Goal: Task Accomplishment & Management: Complete application form

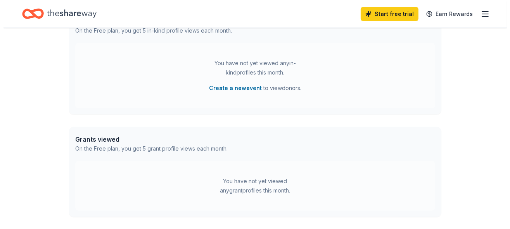
scroll to position [162, 0]
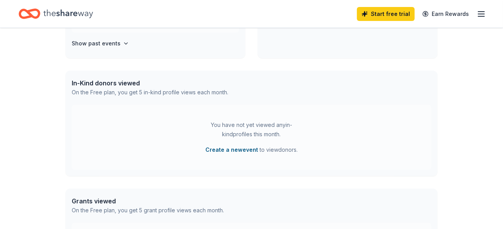
click at [251, 150] on button "Create a new event" at bounding box center [232, 149] width 53 height 9
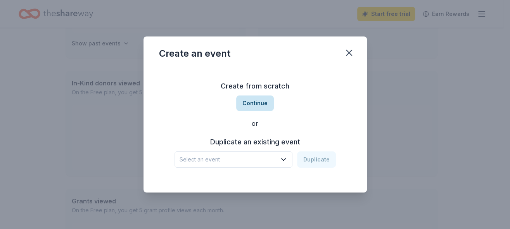
click at [257, 104] on button "Continue" at bounding box center [255, 103] width 38 height 16
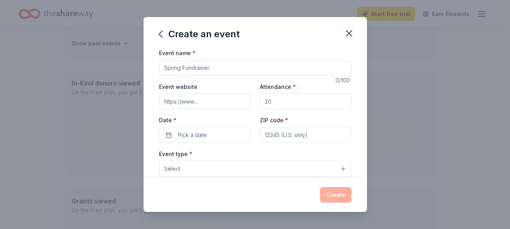
click at [218, 66] on input "Event name *" at bounding box center [255, 68] width 192 height 16
type input "Orange County Sheriff Foundation, LLC"
click at [202, 104] on input "Event website" at bounding box center [205, 101] width 92 height 16
click at [182, 100] on input "Event website" at bounding box center [205, 101] width 92 height 16
paste input "www.BluelineGala.org"
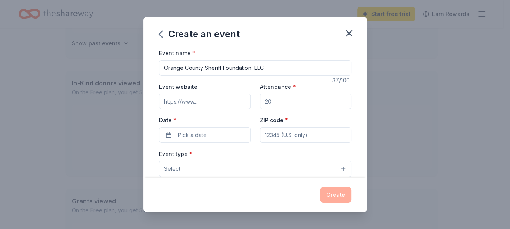
type input "www.BluelineGala.org"
drag, startPoint x: 224, startPoint y: 102, endPoint x: 157, endPoint y: 100, distance: 66.4
click at [157, 100] on div "Event name * Orange County Sheriff Foundation, LLC 37 /100 Event website www.Bl…" at bounding box center [255, 113] width 223 height 130
paste input "https://bluelinegala.org/"
type input "https://bluelinegala.org/"
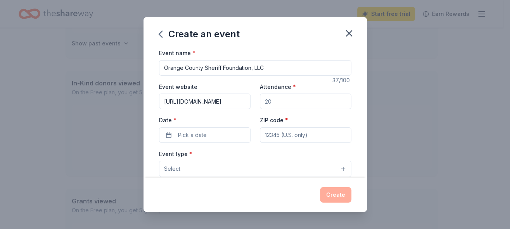
drag, startPoint x: 270, startPoint y: 99, endPoint x: 265, endPoint y: 107, distance: 9.3
click at [260, 102] on input "Attendance *" at bounding box center [306, 101] width 92 height 16
type input "1000"
click at [216, 134] on button "Pick a date" at bounding box center [205, 135] width 92 height 16
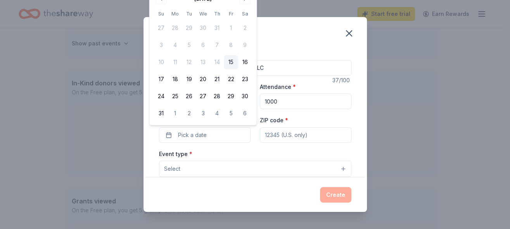
click at [404, 71] on div "Create an event Event name * Orange County Sheriff Foundation, LLC 37 /100 Even…" at bounding box center [255, 114] width 510 height 229
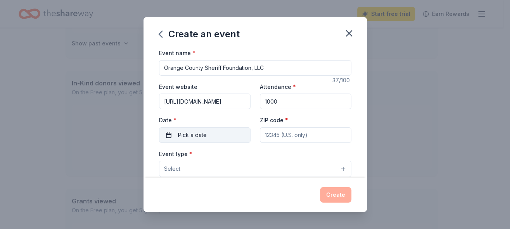
click at [193, 132] on span "Pick a date" at bounding box center [192, 134] width 29 height 9
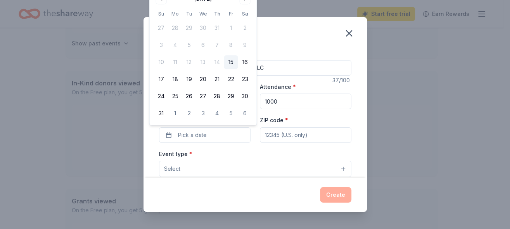
drag, startPoint x: 462, startPoint y: 2, endPoint x: 55, endPoint y: 83, distance: 415.2
click at [55, 83] on div "Create an event Event name * Orange County Sheriff Foundation, LLC 37 /100 Even…" at bounding box center [255, 114] width 510 height 229
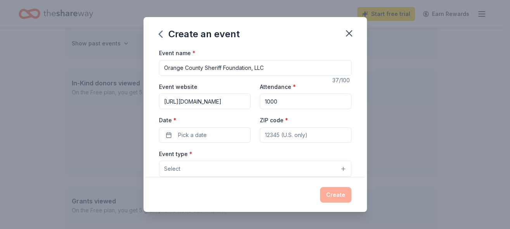
click at [391, 139] on div "Create an event Event name * Orange County Sheriff Foundation, LLC 37 /100 Even…" at bounding box center [255, 114] width 510 height 229
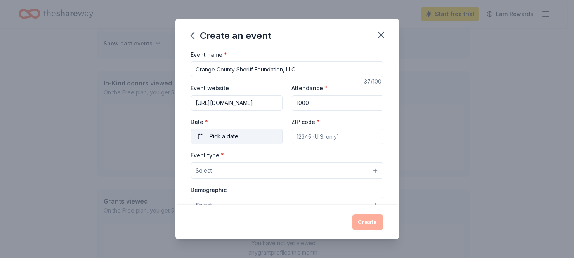
drag, startPoint x: 460, startPoint y: 4, endPoint x: 226, endPoint y: 136, distance: 268.5
click at [226, 136] on span "Pick a date" at bounding box center [224, 135] width 29 height 9
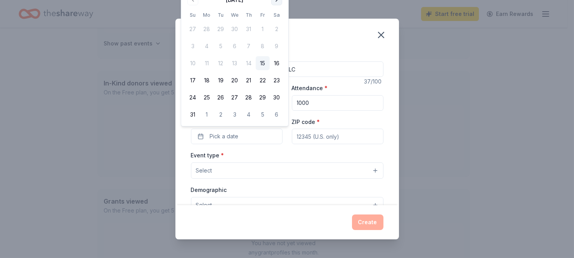
click at [277, 2] on button "Go to next month" at bounding box center [276, 0] width 11 height 11
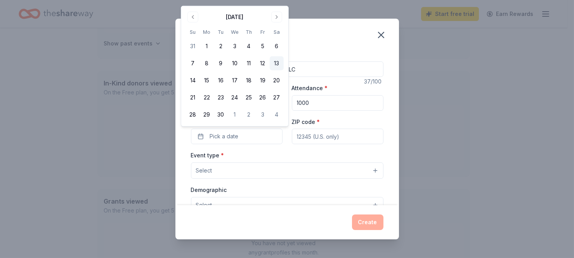
click at [276, 64] on button "13" at bounding box center [277, 63] width 14 height 14
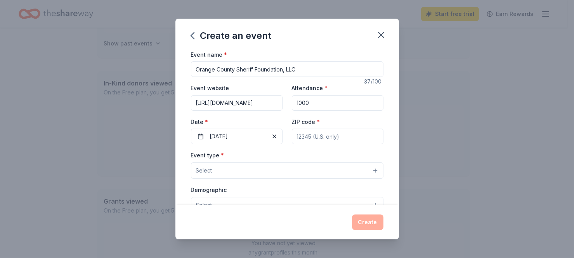
click at [306, 133] on input "ZIP code *" at bounding box center [338, 136] width 92 height 16
paste input "32830"
type input "32830"
drag, startPoint x: 306, startPoint y: 67, endPoint x: 185, endPoint y: 71, distance: 120.7
click at [185, 71] on div "Event name * Orange County Sheriff Foundation, LLC 37 /100 Event website https:…" at bounding box center [286, 128] width 223 height 156
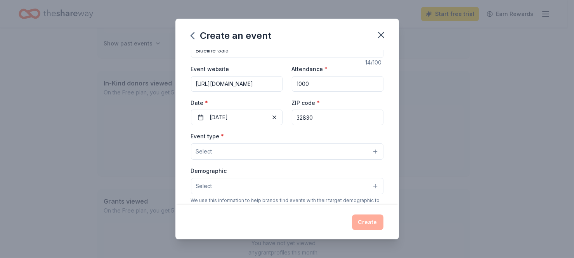
scroll to position [0, 0]
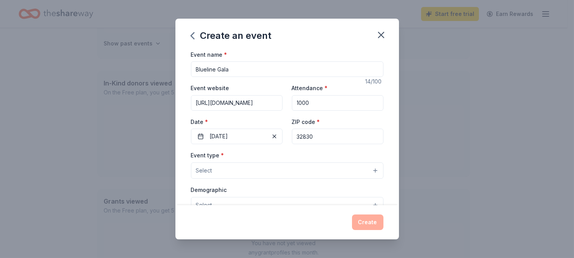
type input "Blueline Gala"
click at [258, 167] on button "Select" at bounding box center [287, 170] width 192 height 16
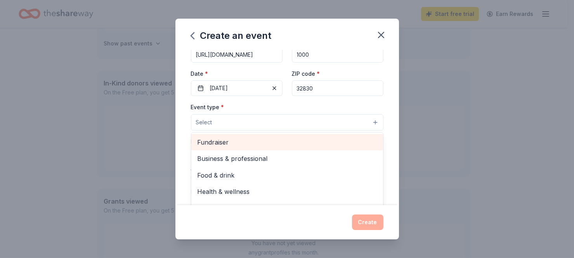
click at [270, 141] on span "Fundraiser" at bounding box center [286, 142] width 179 height 10
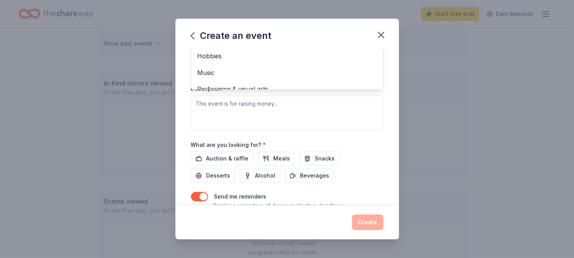
scroll to position [184, 0]
click at [180, 117] on div "Event name * Blueline Gala 14 /100 Event website https://bluelinegala.org/ Atte…" at bounding box center [286, 128] width 223 height 156
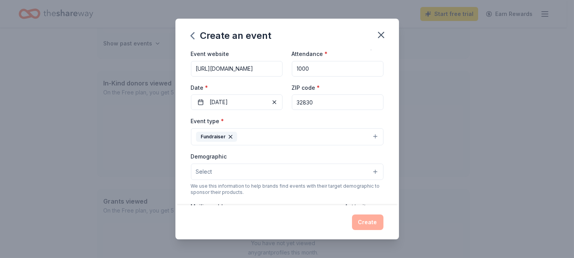
scroll to position [48, 0]
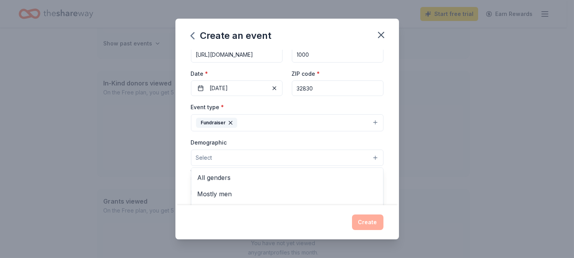
click at [224, 154] on button "Select" at bounding box center [287, 157] width 192 height 16
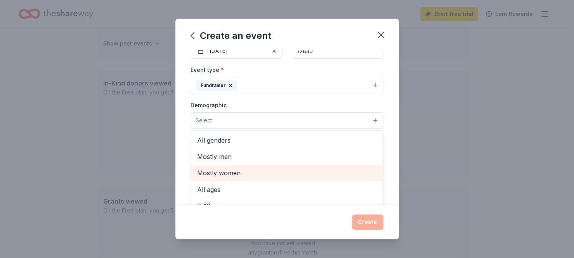
scroll to position [97, 0]
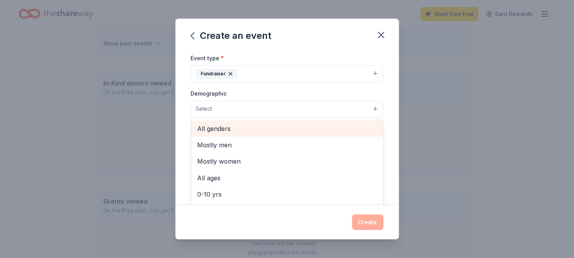
click at [248, 125] on span "All genders" at bounding box center [286, 128] width 179 height 10
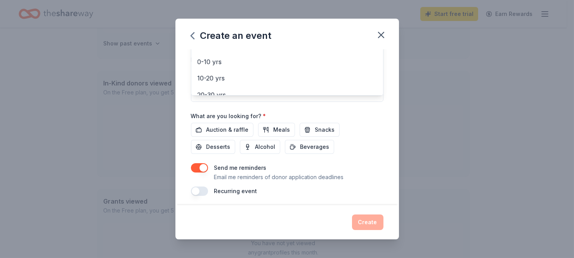
scroll to position [165, 0]
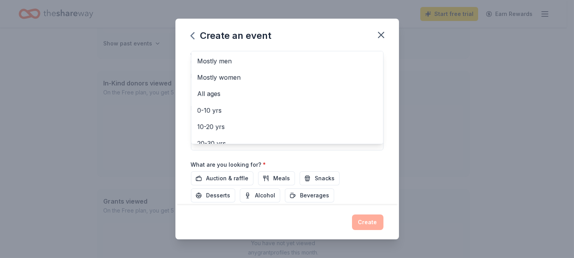
click at [182, 130] on div "Event name * Blueline Gala 14 /100 Event website https://bluelinegala.org/ Atte…" at bounding box center [286, 128] width 223 height 156
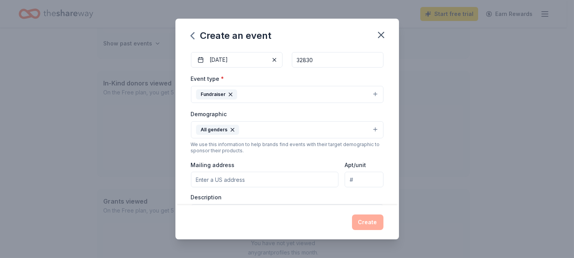
click at [249, 126] on button "All genders" at bounding box center [287, 129] width 192 height 17
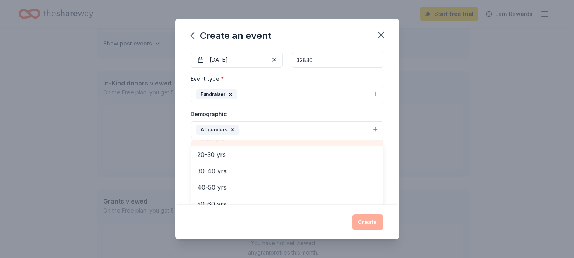
scroll to position [59, 0]
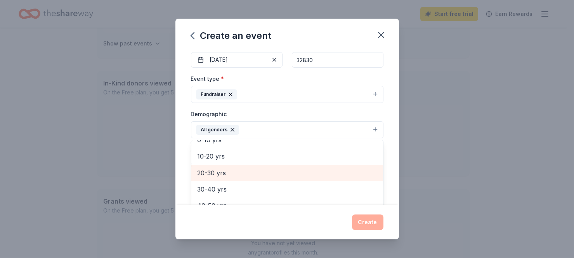
click at [225, 170] on span "20-30 yrs" at bounding box center [286, 173] width 179 height 10
click at [223, 169] on span "30-40 yrs" at bounding box center [286, 173] width 179 height 10
click at [223, 170] on span "40-50 yrs" at bounding box center [286, 173] width 179 height 10
click at [223, 178] on span "50-60 yrs" at bounding box center [286, 173] width 179 height 10
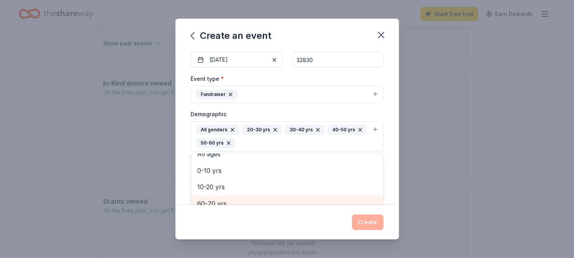
scroll to position [80, 0]
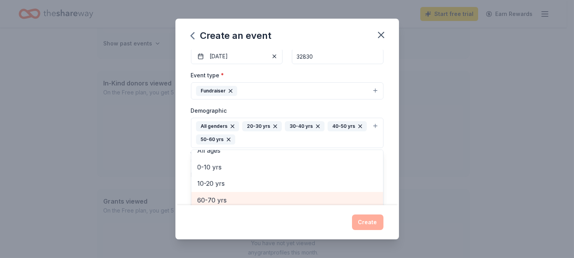
click at [220, 197] on span "60-70 yrs" at bounding box center [286, 200] width 179 height 10
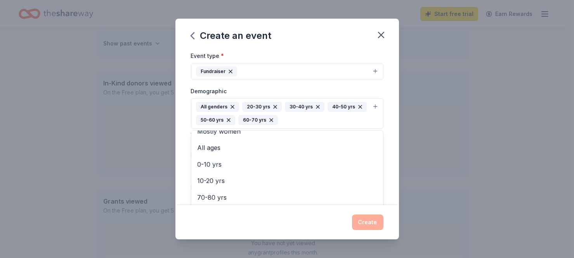
scroll to position [99, 0]
click at [180, 134] on div "Event name * Blueline Gala 14 /100 Event website https://bluelinegala.org/ Atte…" at bounding box center [286, 128] width 223 height 156
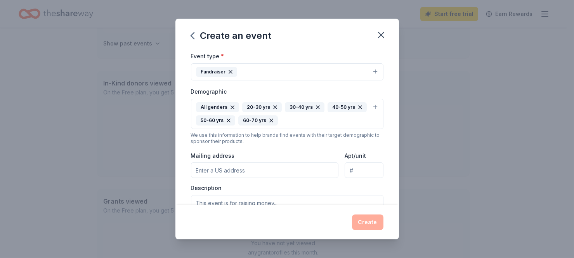
click at [206, 166] on input "Mailing address" at bounding box center [265, 170] width 148 height 16
click at [453, 137] on div "Create an event Event name * Blueline Gala 14 /100 Event website https://blueli…" at bounding box center [287, 129] width 574 height 258
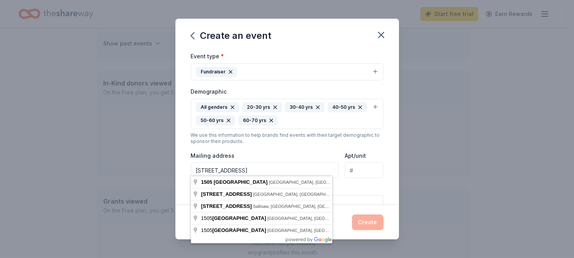
click at [264, 165] on input "1505 E. Colonial Drive" at bounding box center [265, 170] width 148 height 16
type input "1505 East Colonial Drive, Orlando, FL, 32803"
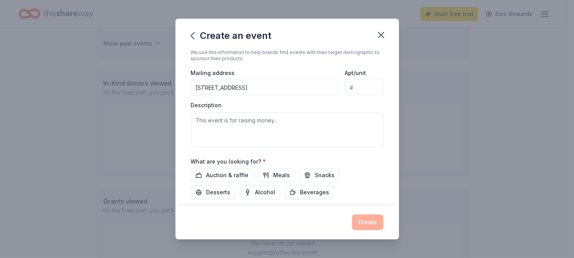
scroll to position [196, 0]
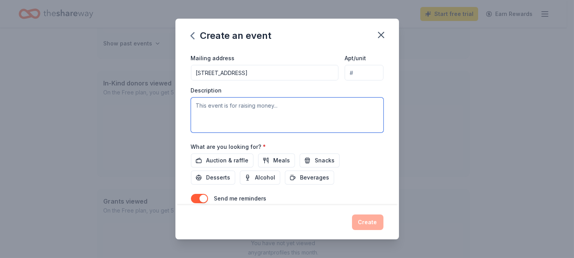
click at [207, 102] on textarea at bounding box center [287, 114] width 192 height 35
paste textarea "The Orange County Sheriff Foundation respectfully requests your support of the …"
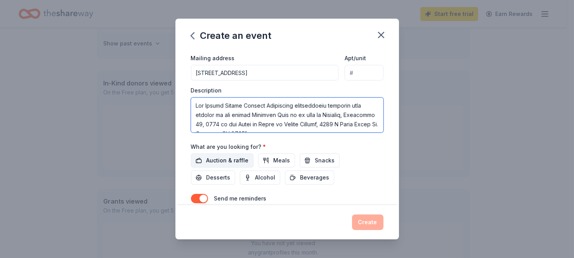
scroll to position [451, 0]
click at [232, 114] on textarea at bounding box center [287, 114] width 192 height 35
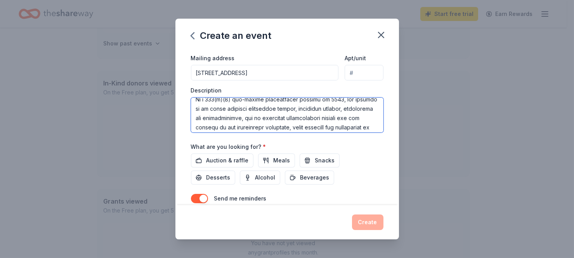
click at [279, 97] on textarea at bounding box center [287, 114] width 192 height 35
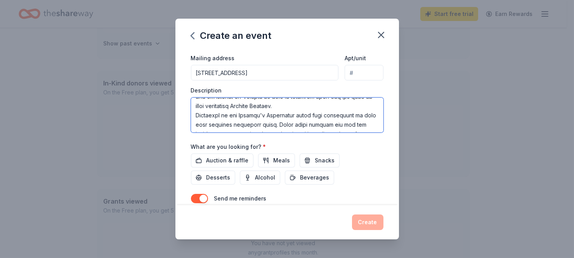
scroll to position [211, 0]
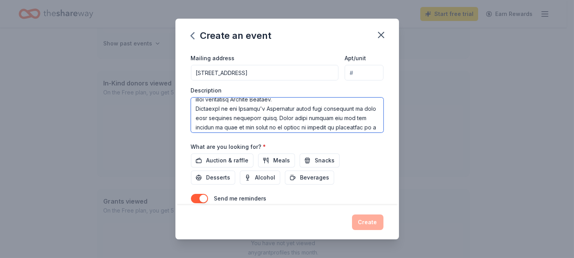
click at [312, 118] on textarea at bounding box center [287, 114] width 192 height 35
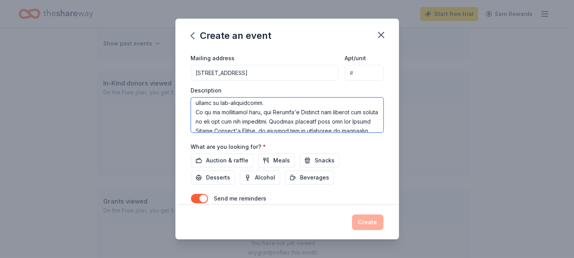
scroll to position [278, 0]
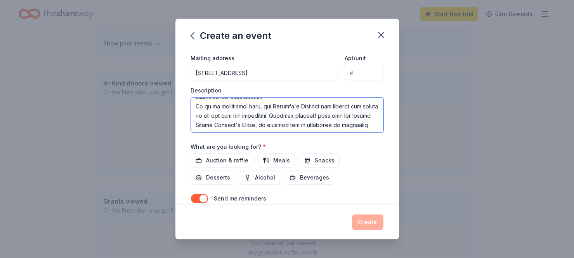
click at [363, 115] on textarea at bounding box center [287, 114] width 192 height 35
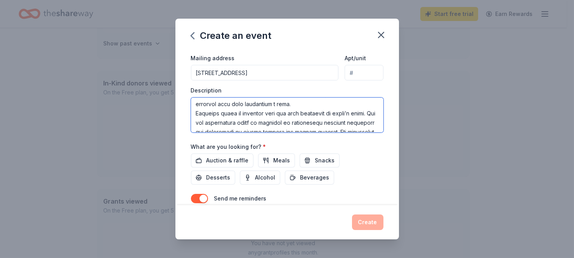
scroll to position [365, 0]
click at [194, 109] on textarea at bounding box center [287, 114] width 192 height 35
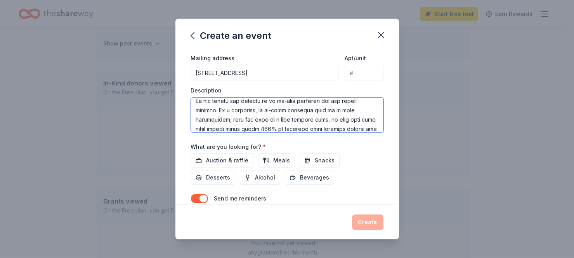
scroll to position [424, 0]
click at [197, 115] on textarea at bounding box center [287, 114] width 192 height 35
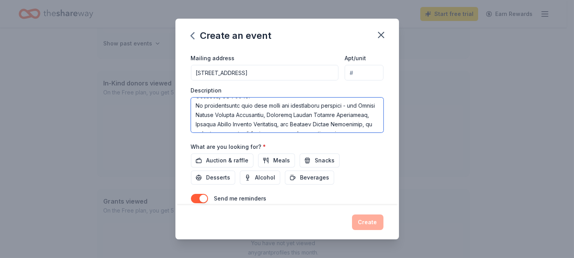
scroll to position [18, 0]
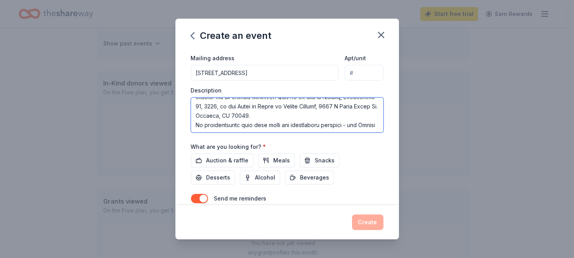
click at [328, 112] on textarea at bounding box center [287, 114] width 192 height 35
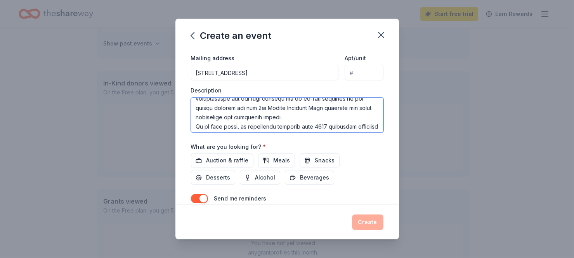
scroll to position [85, 0]
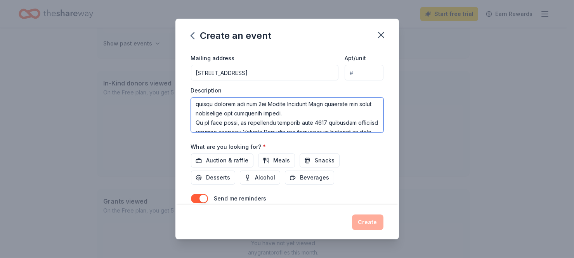
click at [355, 112] on textarea at bounding box center [287, 114] width 192 height 35
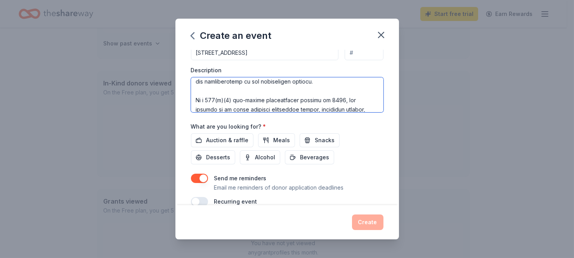
scroll to position [227, 0]
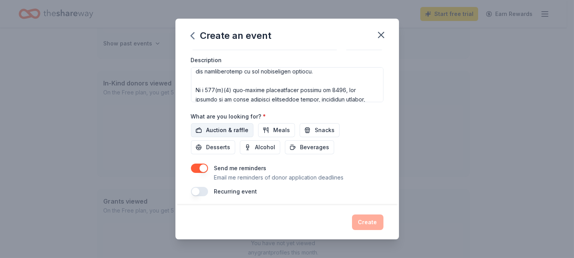
click at [236, 129] on span "Auction & raffle" at bounding box center [227, 129] width 42 height 9
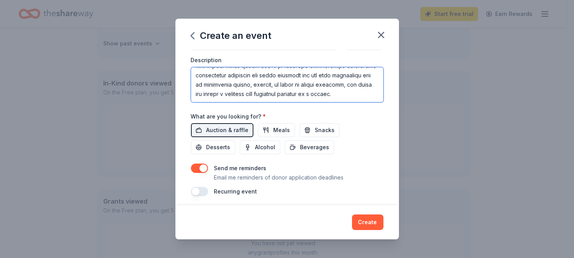
scroll to position [521, 0]
click at [220, 95] on textarea at bounding box center [287, 84] width 192 height 35
paste textarea "Your donation will be a popular item with this audience and generate awareness …"
click at [296, 74] on textarea at bounding box center [287, 84] width 192 height 35
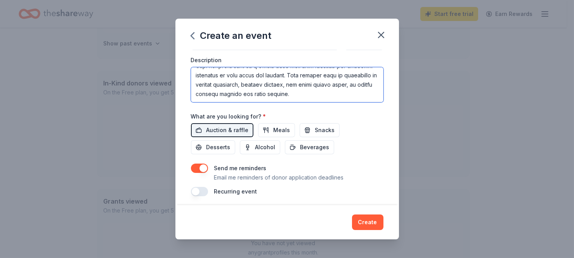
scroll to position [559, 0]
click at [364, 94] on textarea at bounding box center [287, 84] width 192 height 35
click at [206, 90] on textarea at bounding box center [287, 84] width 192 height 35
paste textarea "Please contact me directly at (407) 897-4412 if I can assist in answering any o…"
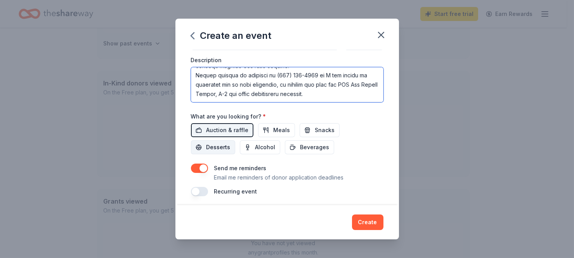
scroll to position [582, 0]
click at [195, 78] on textarea at bounding box center [287, 84] width 192 height 35
drag, startPoint x: 245, startPoint y: 87, endPoint x: 312, endPoint y: 89, distance: 67.1
click at [312, 89] on textarea at bounding box center [287, 84] width 192 height 35
click at [267, 84] on textarea at bounding box center [287, 84] width 192 height 35
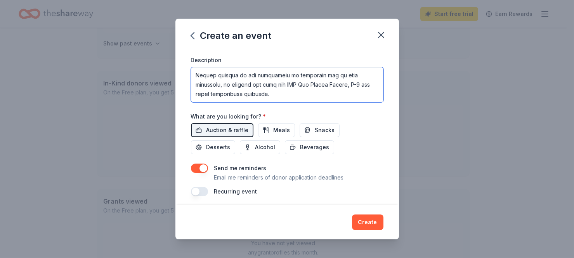
drag, startPoint x: 328, startPoint y: 85, endPoint x: 346, endPoint y: 85, distance: 17.5
click at [346, 85] on textarea at bounding box center [287, 84] width 192 height 35
click at [361, 85] on textarea at bounding box center [287, 84] width 192 height 35
click at [326, 76] on textarea at bounding box center [287, 84] width 192 height 35
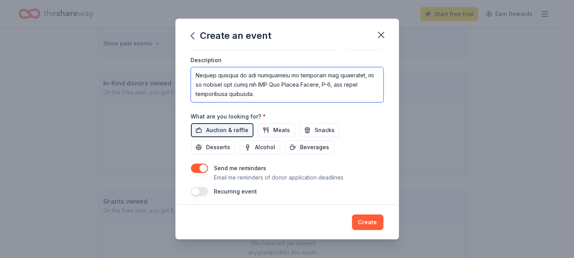
click at [340, 75] on textarea at bounding box center [287, 84] width 192 height 35
click at [269, 85] on textarea at bounding box center [287, 84] width 192 height 35
click at [280, 93] on textarea at bounding box center [287, 84] width 192 height 35
drag, startPoint x: 208, startPoint y: 95, endPoint x: 233, endPoint y: 94, distance: 25.6
click at [208, 95] on textarea at bounding box center [287, 84] width 192 height 35
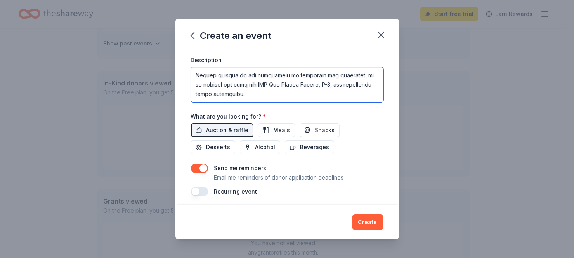
click at [273, 84] on textarea at bounding box center [287, 84] width 192 height 35
paste textarea "Thank You in advance for your kind consideration and support of our mission."
click at [270, 77] on textarea at bounding box center [287, 84] width 192 height 35
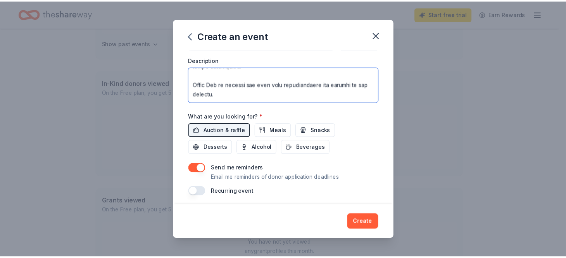
scroll to position [619, 0]
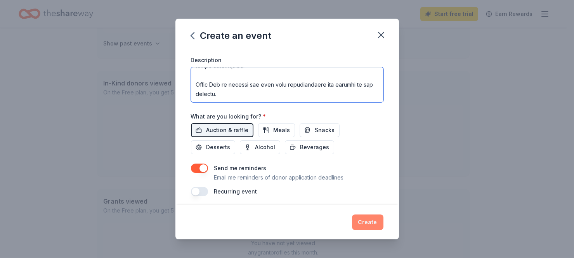
type textarea "The Orange County Sheriff Foundation respectfully requests your support of the …"
click at [370, 222] on button "Create" at bounding box center [367, 222] width 31 height 16
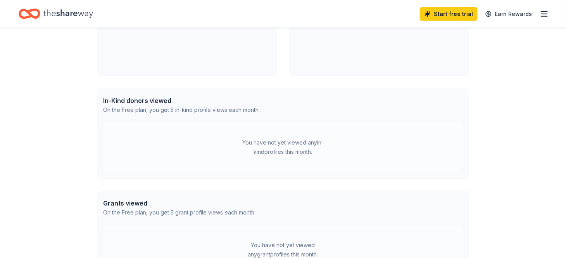
scroll to position [199, 0]
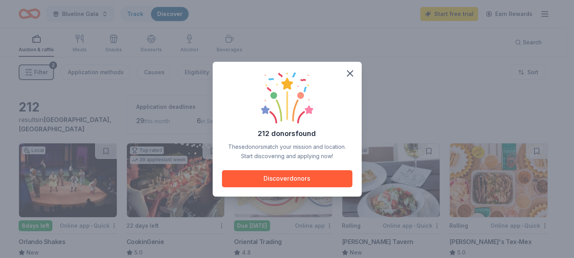
drag, startPoint x: 306, startPoint y: 180, endPoint x: 342, endPoint y: 83, distance: 103.1
click at [341, 86] on div "212 donors found These donors match your mission and location. Start discoverin…" at bounding box center [287, 129] width 130 height 116
click at [349, 73] on icon "button" at bounding box center [349, 73] width 11 height 11
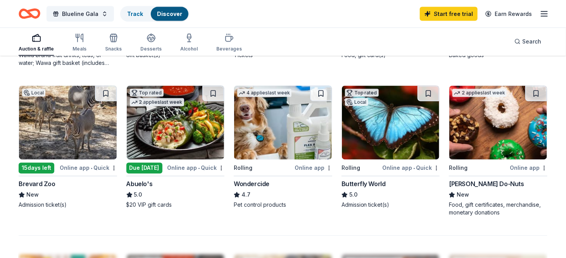
scroll to position [485, 0]
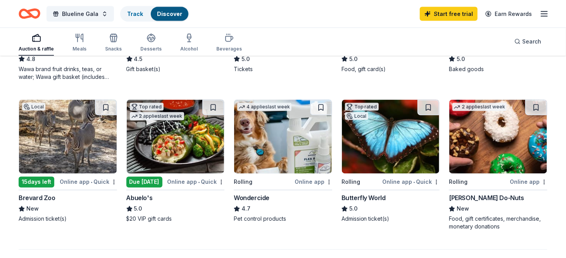
drag, startPoint x: 551, startPoint y: 235, endPoint x: 56, endPoint y: 83, distance: 517.9
click at [56, 83] on div "212 results in Lake Buena Vista, FL Application deadlines 29 this month 6 in Se…" at bounding box center [283, 66] width 566 height 988
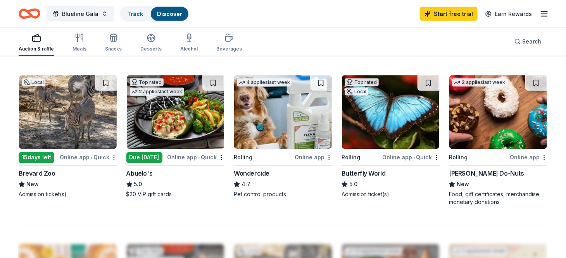
scroll to position [512, 0]
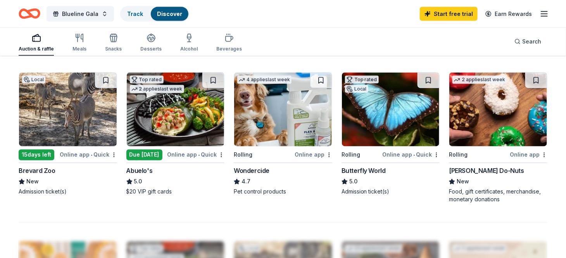
click at [354, 169] on div "Butterfly World" at bounding box center [364, 170] width 44 height 9
click at [477, 171] on div "Shipley Do-Nuts" at bounding box center [486, 170] width 75 height 9
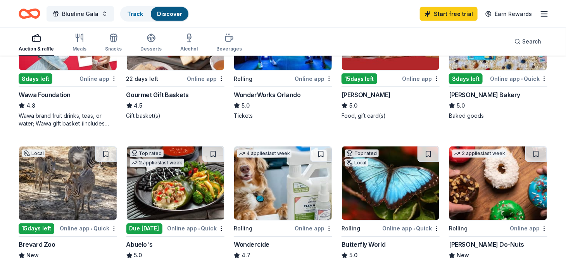
scroll to position [417, 0]
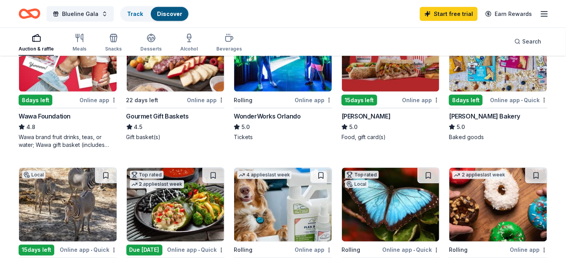
click at [469, 115] on div "[PERSON_NAME] Bakery" at bounding box center [484, 115] width 71 height 9
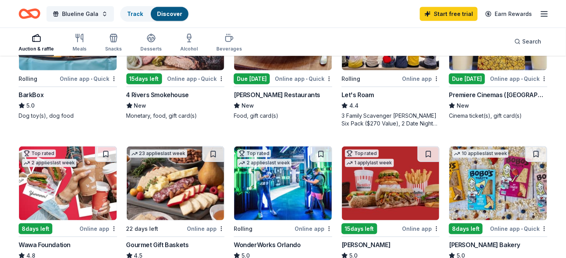
scroll to position [266, 0]
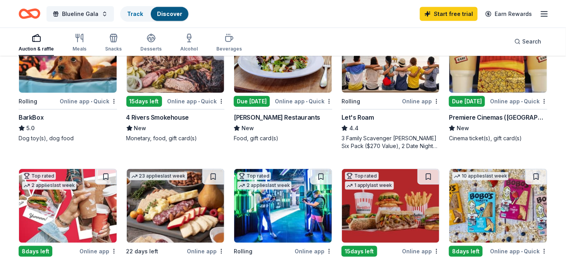
drag, startPoint x: 379, startPoint y: 118, endPoint x: 12, endPoint y: 163, distance: 369.6
click at [379, 118] on div "Let's Roam" at bounding box center [391, 116] width 99 height 9
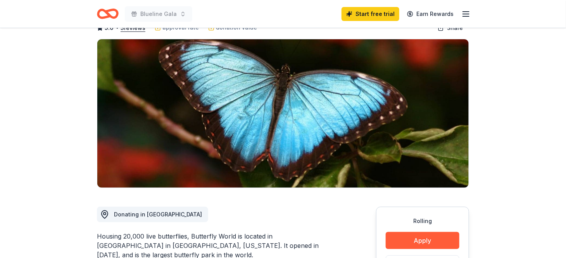
scroll to position [145, 0]
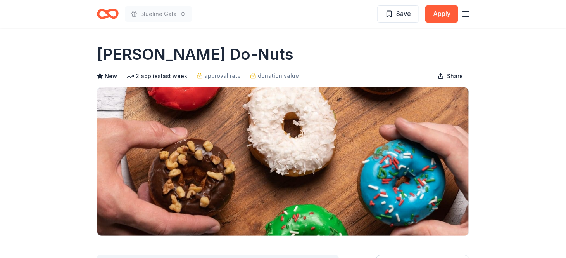
drag, startPoint x: 228, startPoint y: 53, endPoint x: 110, endPoint y: 51, distance: 117.9
click at [110, 51] on div "[PERSON_NAME] Do-Nuts" at bounding box center [283, 54] width 372 height 22
click at [99, 52] on h1 "Shipley Do-Nuts" at bounding box center [195, 54] width 197 height 22
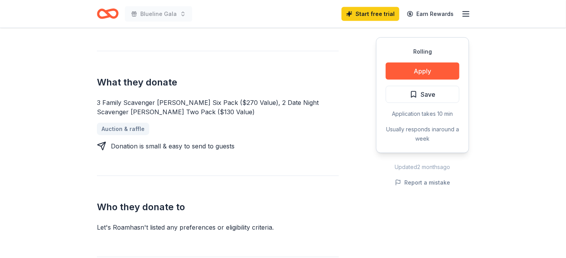
scroll to position [291, 0]
click at [124, 122] on link "Auction & raffle" at bounding box center [126, 128] width 59 height 12
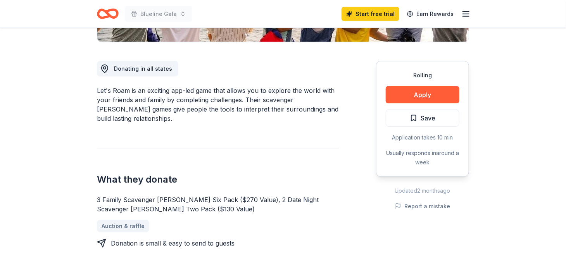
scroll to position [242, 0]
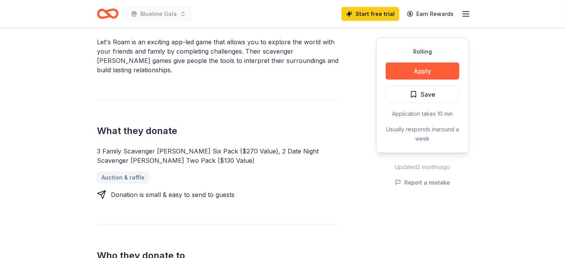
drag, startPoint x: 168, startPoint y: 153, endPoint x: 91, endPoint y: 142, distance: 77.6
click at [100, 146] on div "3 Family Scavenger [PERSON_NAME] Six Pack ($270 Value), 2 Date Night Scavenger …" at bounding box center [218, 155] width 242 height 19
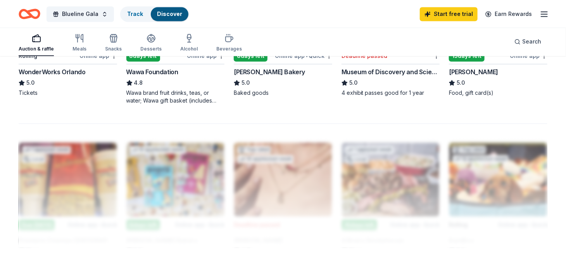
scroll to position [727, 0]
